Goal: Task Accomplishment & Management: Use online tool/utility

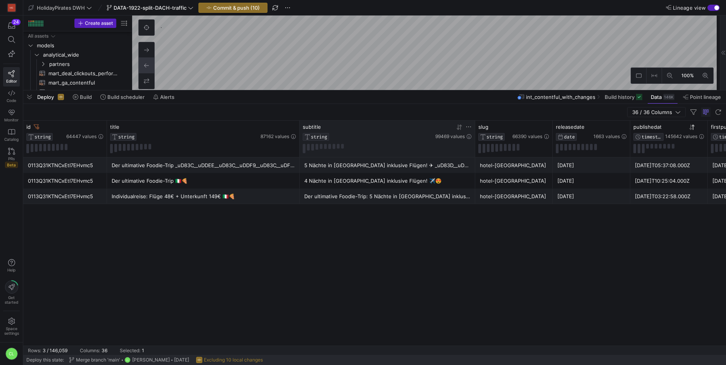
scroll to position [47, 0]
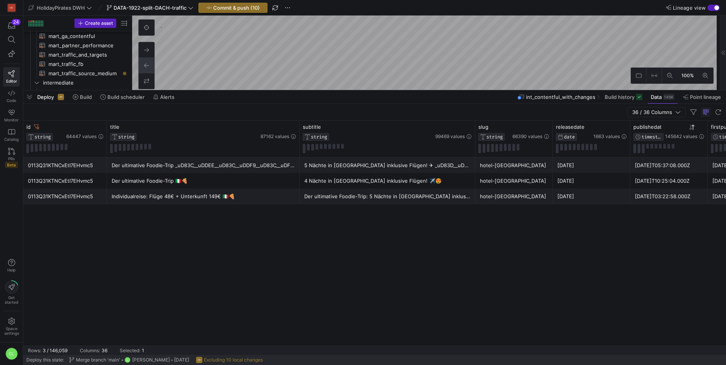
click at [414, 115] on div "36 / 36 Columns" at bounding box center [374, 112] width 703 height 17
click at [436, 98] on div "Deploy Build Build scheduler Alerts int_contentful_with_changes Build history D…" at bounding box center [374, 96] width 703 height 13
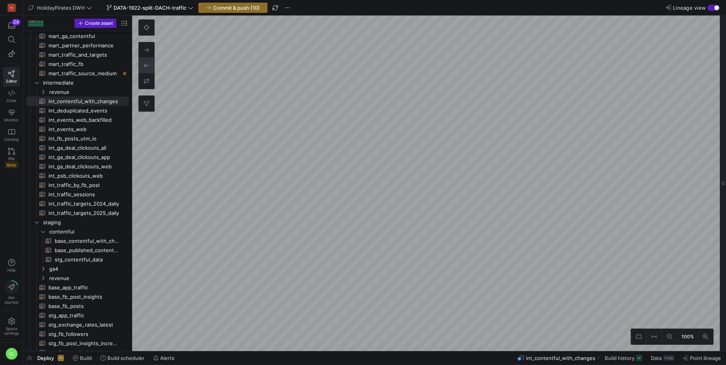
click at [298, 364] on html "HG 24 Editor Code Monitor Catalog PRs Beta Help Get started Space settings CL H…" at bounding box center [363, 182] width 726 height 365
click at [278, 364] on html "HG 24 Editor Code Monitor Catalog PRs Beta Help Get started Space settings CL H…" at bounding box center [363, 182] width 726 height 365
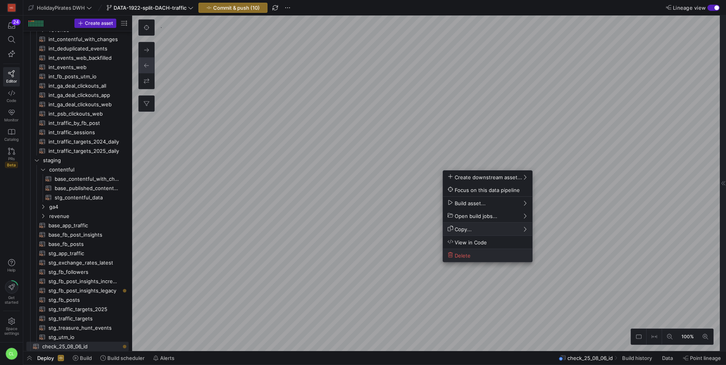
click at [475, 253] on span "Delete" at bounding box center [488, 255] width 80 height 7
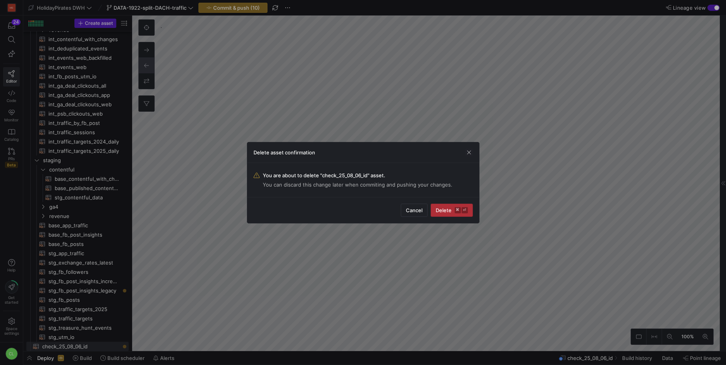
click at [446, 206] on span "submit" at bounding box center [451, 210] width 41 height 12
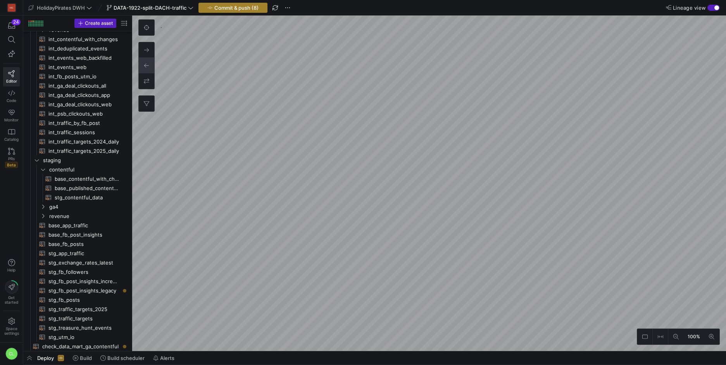
click at [221, 11] on span "button" at bounding box center [233, 7] width 68 height 9
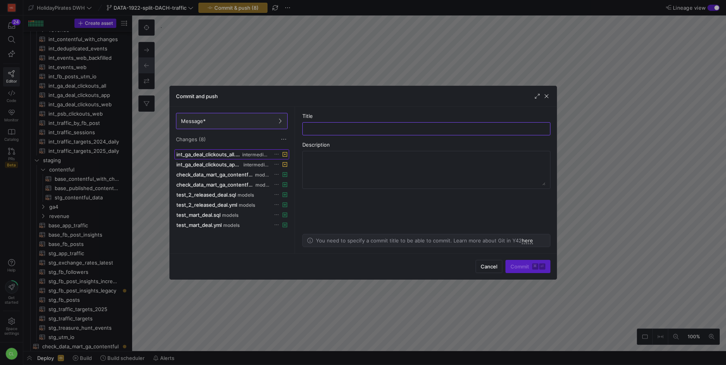
click at [243, 154] on span "intermediate" at bounding box center [256, 154] width 28 height 5
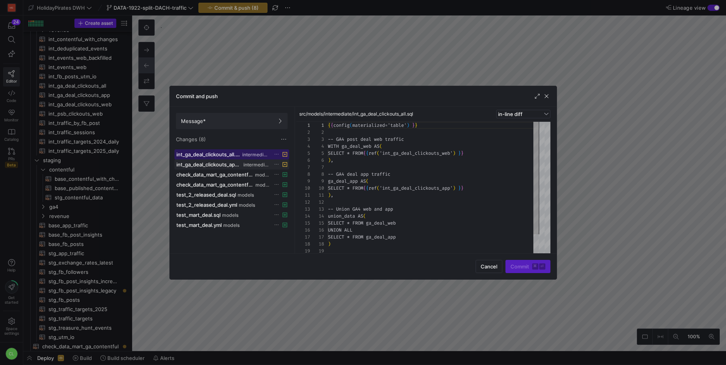
scroll to position [70, 0]
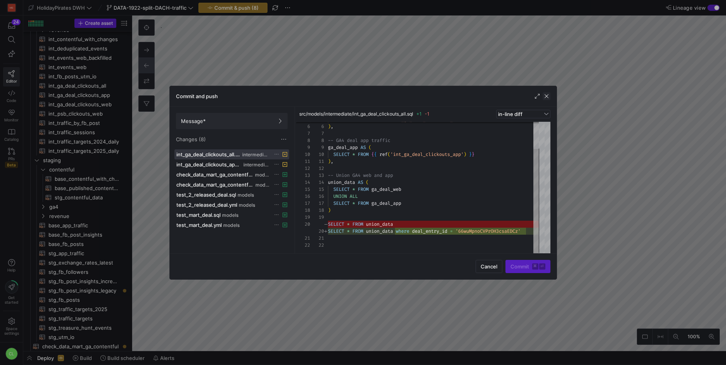
click at [545, 97] on span "button" at bounding box center [547, 96] width 8 height 8
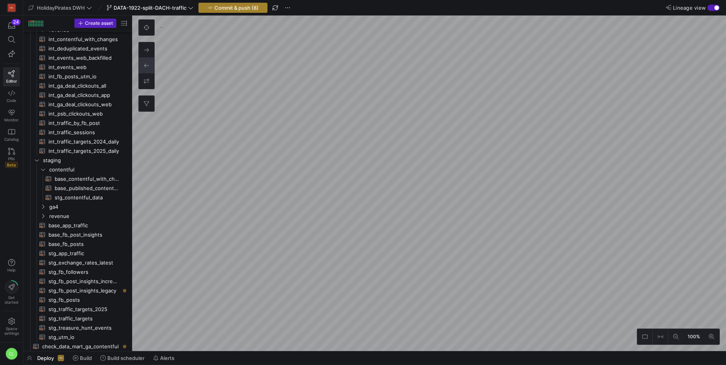
click at [251, 9] on span "Commit & push (8)" at bounding box center [236, 8] width 44 height 6
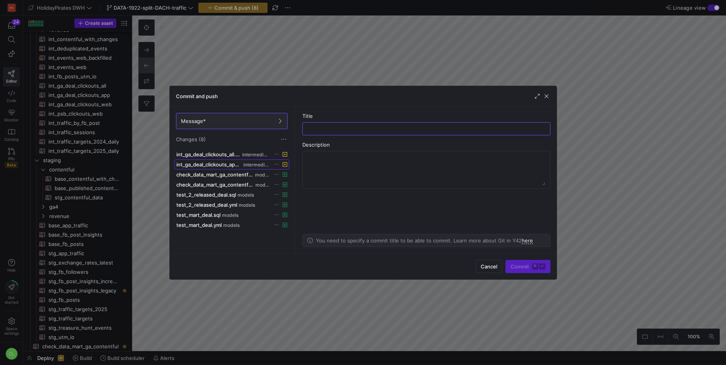
click at [245, 162] on span "intermediate" at bounding box center [256, 164] width 26 height 5
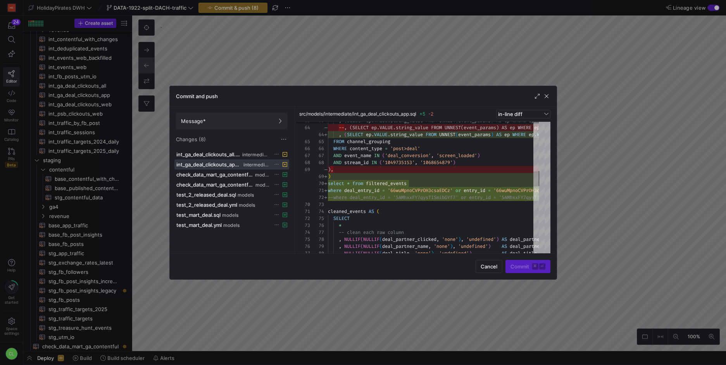
click at [278, 165] on icon at bounding box center [276, 164] width 5 height 5
click at [281, 189] on span "Discard" at bounding box center [288, 186] width 18 height 6
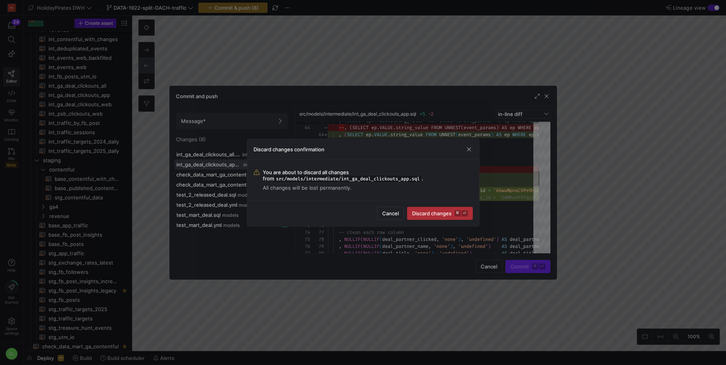
click at [431, 216] on span "submit" at bounding box center [439, 213] width 65 height 12
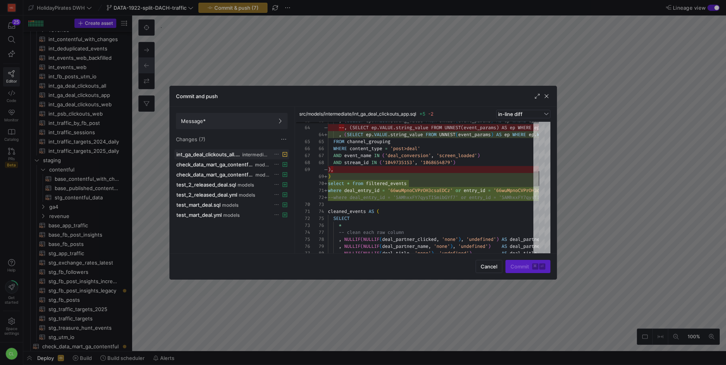
click at [274, 155] on span at bounding box center [276, 154] width 5 height 5
click at [238, 155] on div at bounding box center [363, 182] width 726 height 365
click at [224, 155] on span "int_ga_deal_clickouts_all.sql" at bounding box center [208, 154] width 65 height 6
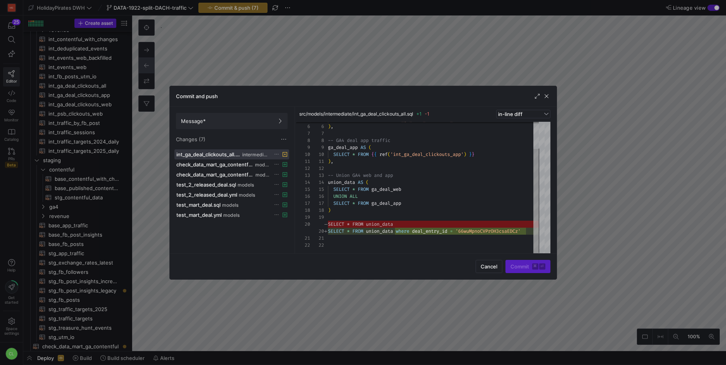
click at [275, 154] on icon at bounding box center [276, 154] width 5 height 5
click at [300, 179] on span "Discard" at bounding box center [306, 176] width 54 height 6
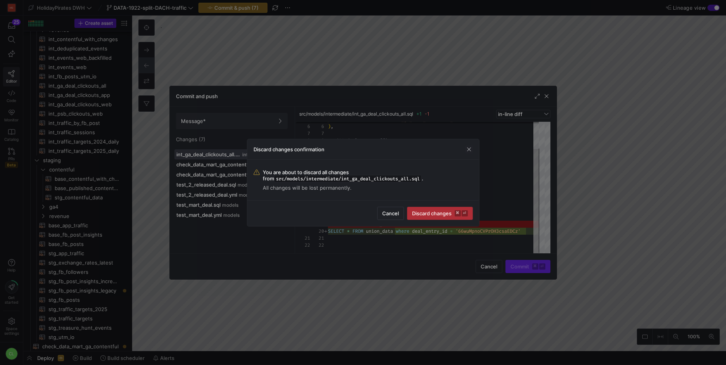
click at [419, 213] on span "Discard changes ⌘ ⏎" at bounding box center [440, 213] width 56 height 6
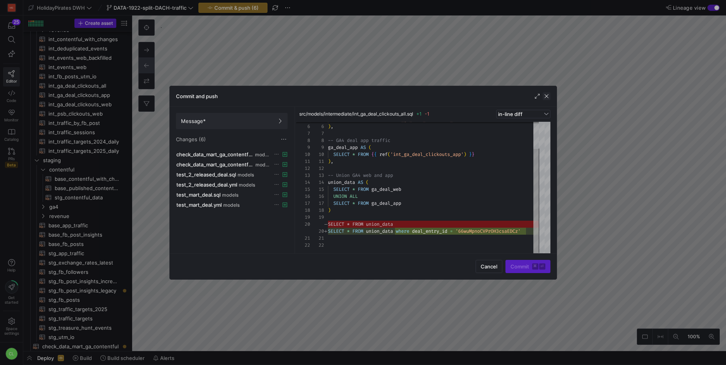
click at [545, 93] on span "button" at bounding box center [547, 96] width 8 height 8
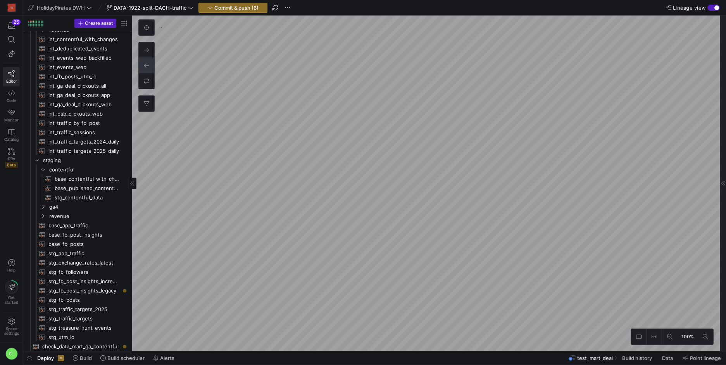
scroll to position [276, 0]
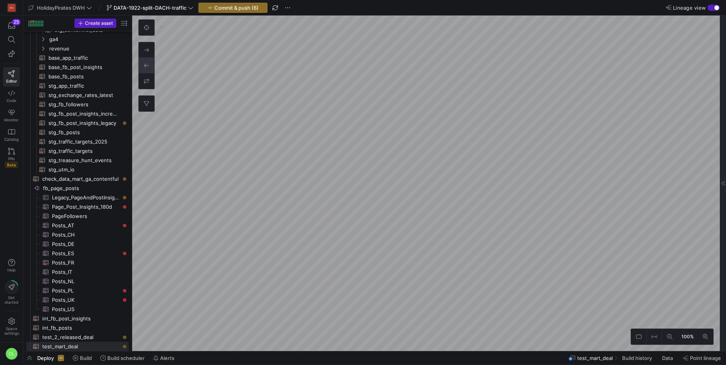
click at [720, 165] on div at bounding box center [723, 183] width 6 height 335
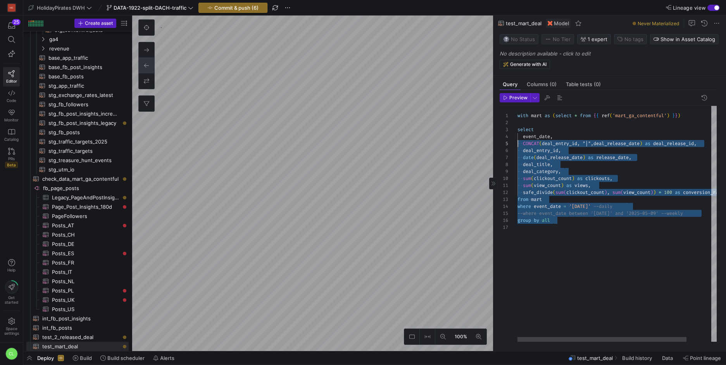
scroll to position [0, 0]
drag, startPoint x: 631, startPoint y: 234, endPoint x: 478, endPoint y: 82, distance: 216.5
click at [517, 106] on div "with mart as ( select * from { { ref ( 'mart_ga_contentful' ) } } ) select even…" at bounding box center [631, 224] width 228 height 236
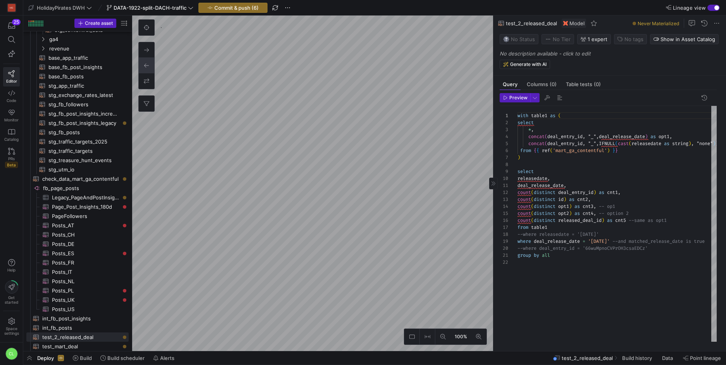
type textarea "with table1 as ( select * --concat(deal_entry_id, "_",deal_release_date) as opt…"
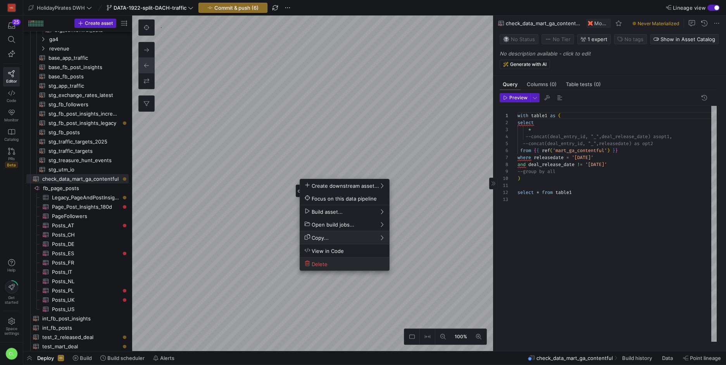
click at [339, 263] on span "Delete" at bounding box center [345, 263] width 80 height 7
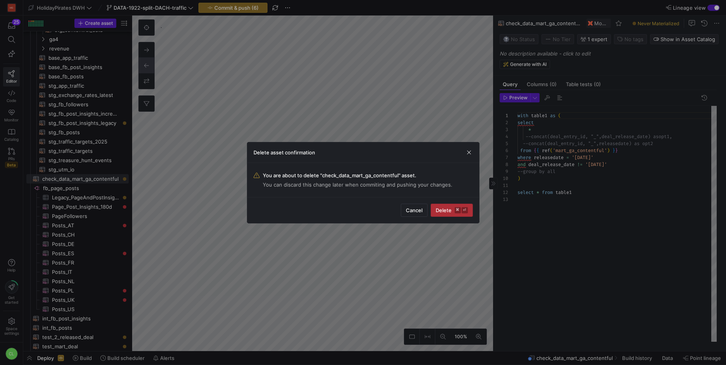
click at [443, 209] on span "Delete ⌘ ⏎" at bounding box center [452, 210] width 32 height 6
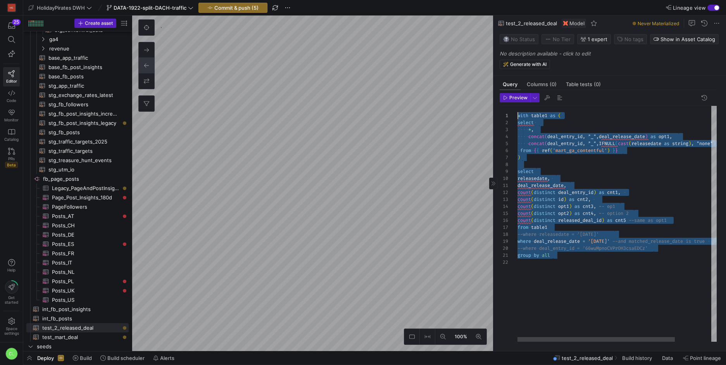
drag, startPoint x: 641, startPoint y: 271, endPoint x: 516, endPoint y: 117, distance: 198.4
click at [517, 117] on div "with table1 as ( select * , concat ( deal_entry_id , "_" , deal_release_date ) …" at bounding box center [639, 224] width 245 height 236
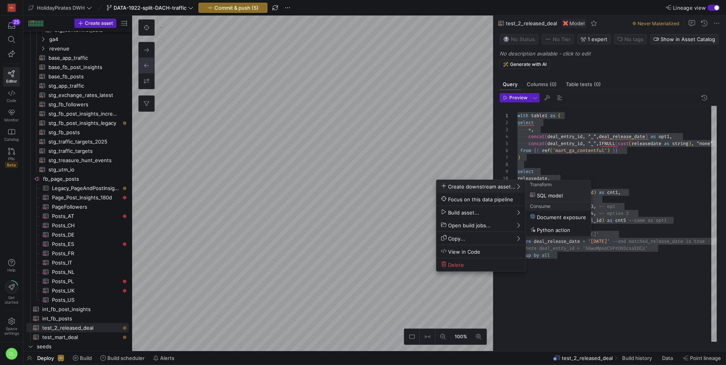
click at [413, 219] on div at bounding box center [363, 182] width 726 height 365
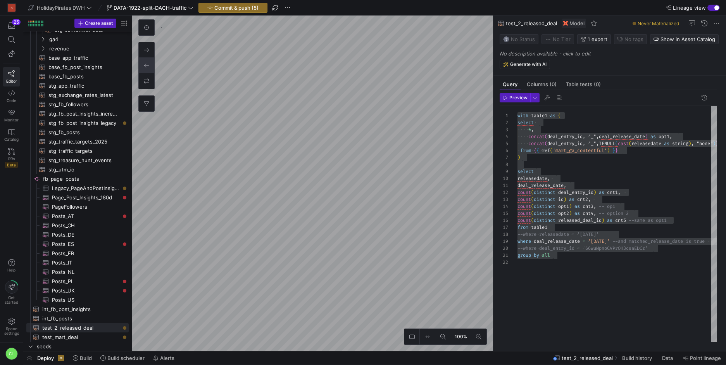
type textarea "with mart as (select * from {{ ref('mart_ga_contentful') }}) select event_date,…"
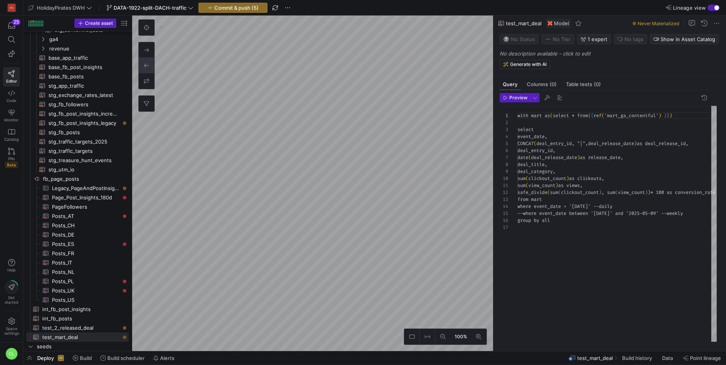
scroll to position [70, 0]
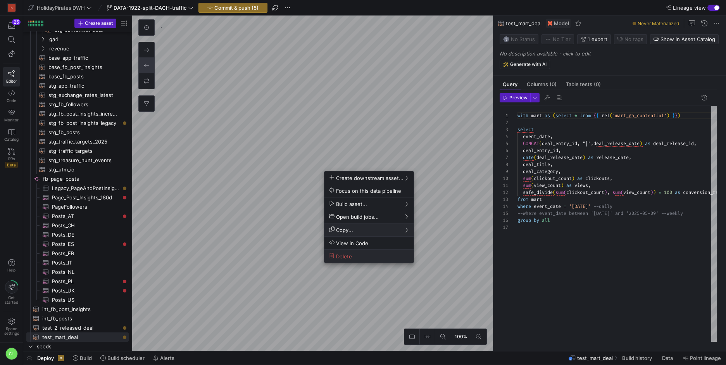
click at [364, 259] on span "Delete" at bounding box center [369, 256] width 80 height 7
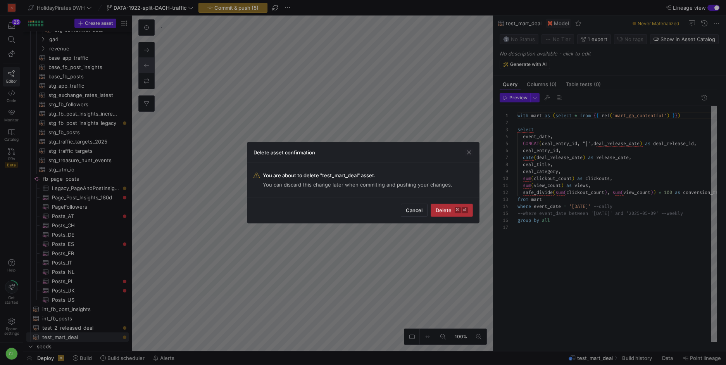
click at [444, 208] on span "Delete ⌘ ⏎" at bounding box center [452, 210] width 32 height 6
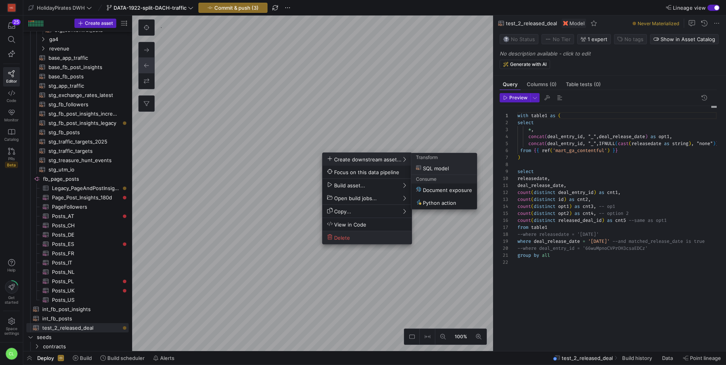
scroll to position [70, 0]
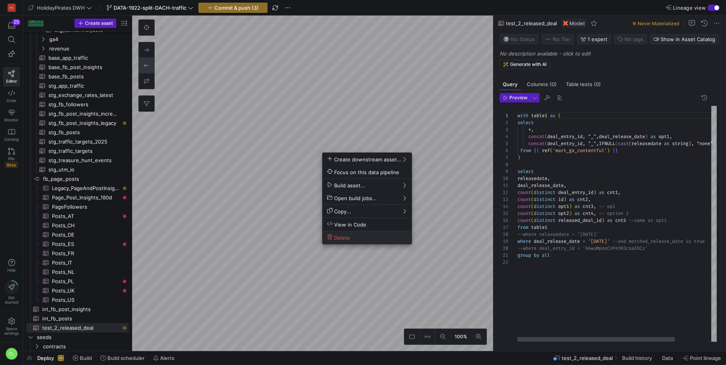
click at [366, 233] on button "Delete" at bounding box center [366, 237] width 89 height 13
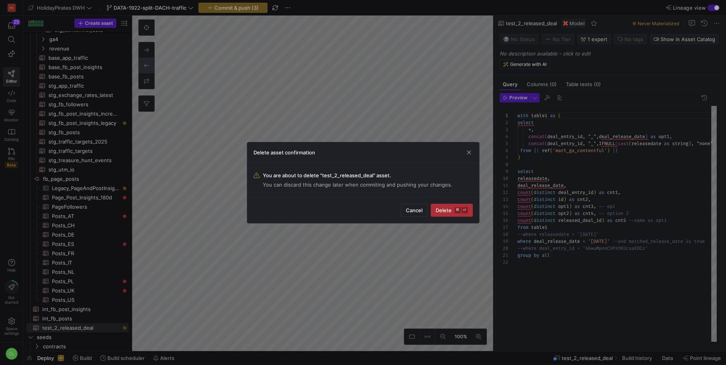
click at [437, 216] on span "submit" at bounding box center [451, 210] width 41 height 12
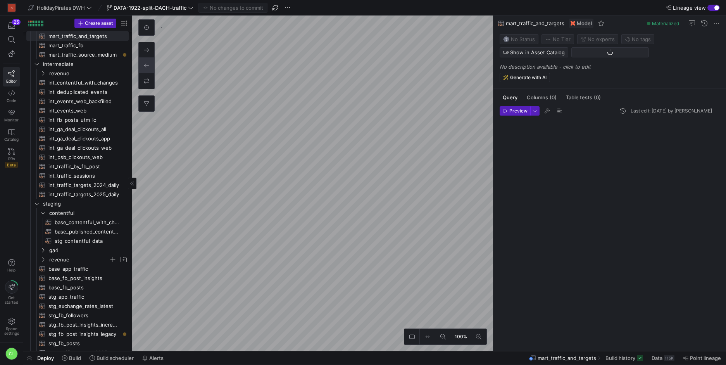
scroll to position [70, 0]
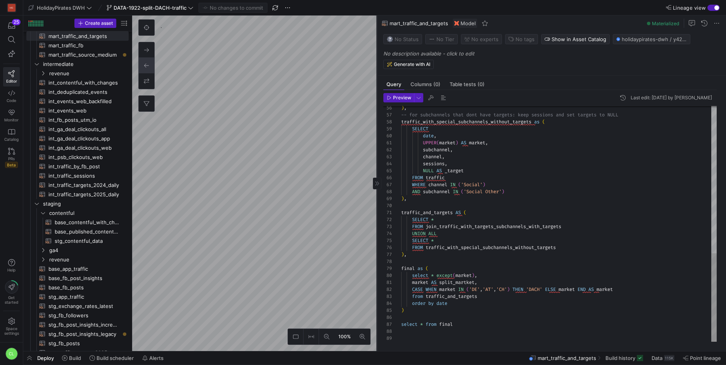
click at [269, 53] on as-split "100% 0 Query Columns (0) Table tests (0) Preview Last edit: [DATE] by Chayanon …" at bounding box center [429, 183] width 594 height 335
click at [474, 312] on div "traffic_with_special_subchannels_without_targets as ( SELECT date , UPPER ( mar…" at bounding box center [558, 27] width 315 height 627
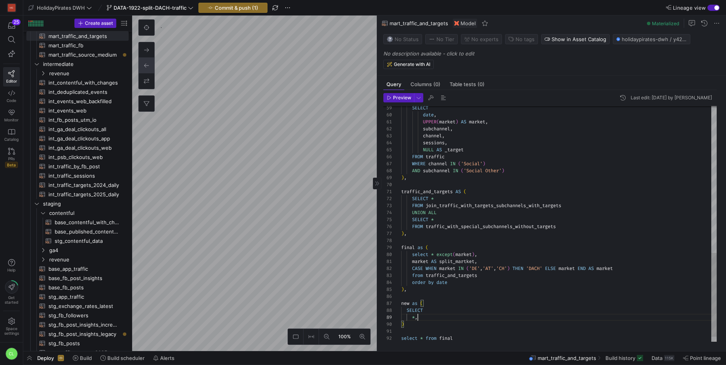
scroll to position [63, 11]
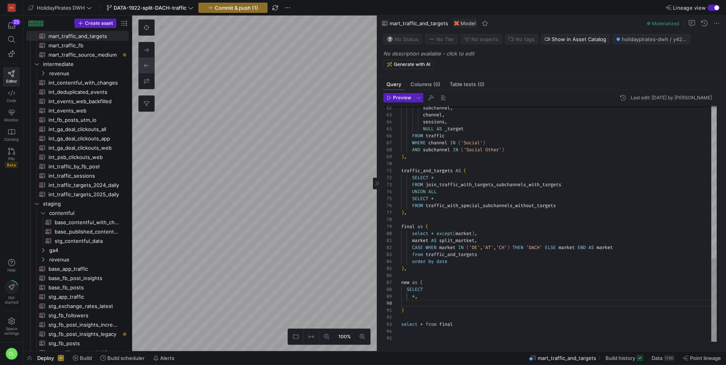
click at [450, 307] on div "subchannel , channel , sessions , NULL AS _target FROM traffic WHERE channel IN…" at bounding box center [558, 6] width 315 height 669
click at [459, 301] on div "subchannel , channel , sessions , NULL AS _target FROM traffic WHERE channel IN…" at bounding box center [558, 6] width 315 height 669
click at [468, 296] on div "subchannel , channel , sessions , NULL AS _target FROM traffic WHERE channel IN…" at bounding box center [558, 6] width 315 height 669
type textarea "market AS split_martket, CASE WHEN market IN ('DE','AT','CH') THEN 'DACH' ELSE …"
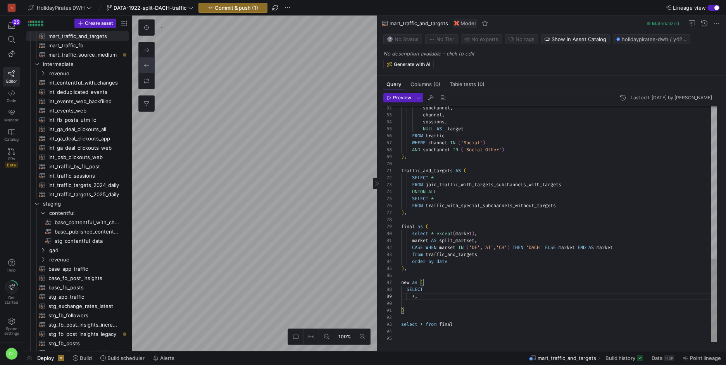
scroll to position [63, 11]
